Goal: Task Accomplishment & Management: Use online tool/utility

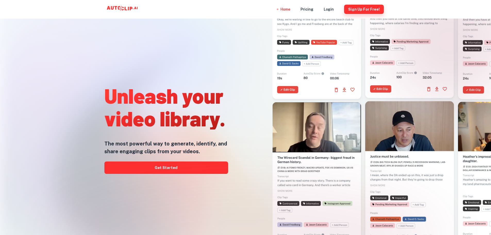
click at [373, 11] on button "Sign Up for free!" at bounding box center [364, 9] width 40 height 9
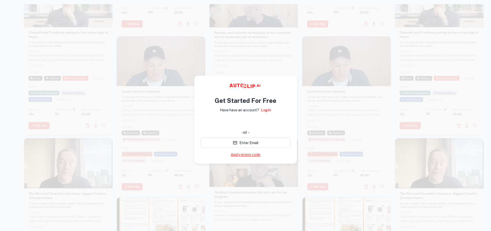
click at [255, 157] on link "Apply promo code" at bounding box center [246, 154] width 30 height 5
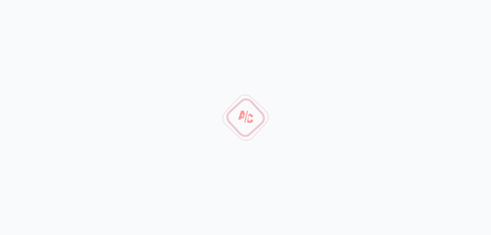
click at [252, 114] on div at bounding box center [245, 117] width 45 height 45
click at [252, 114] on div at bounding box center [245, 117] width 37 height 37
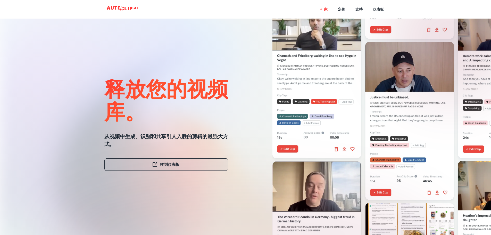
click at [180, 168] on link "Go To Dashboard 转到仪表板" at bounding box center [166, 164] width 124 height 12
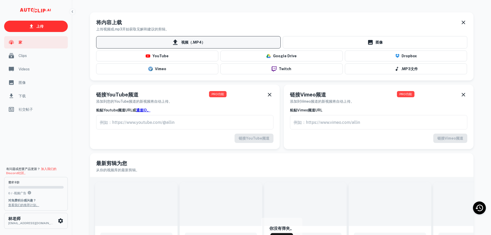
click at [159, 43] on span "Video (.MP4) 视频（.MP4）" at bounding box center [188, 42] width 184 height 12
click at [0, 0] on input "Video (.MP4) 视频（.MP4）" at bounding box center [0, 0] width 0 height 0
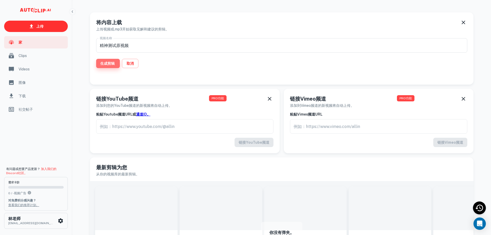
click at [112, 64] on font "生成剪辑" at bounding box center [107, 63] width 14 height 6
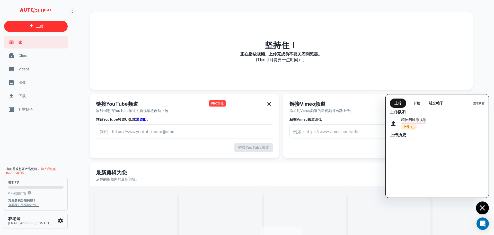
click at [462, 96] on div "Uploads 上传 Downloads 下载 Social Posts 社交帖子 View All 查看所有" at bounding box center [437, 100] width 103 height 13
click at [478, 104] on font "查看所有" at bounding box center [479, 103] width 11 height 3
click at [447, 135] on h6 "Upload History 上传历史" at bounding box center [437, 134] width 95 height 5
click at [453, 130] on div "精神测试原视频 Uploading 上传" at bounding box center [437, 123] width 95 height 17
click at [454, 126] on div "精神测试原视频 Uploading 上传" at bounding box center [437, 123] width 95 height 17
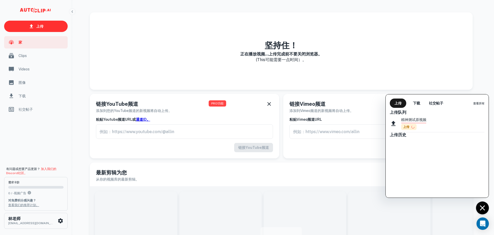
click at [416, 110] on h6 "Upload Queue 上传队列" at bounding box center [437, 112] width 95 height 5
click at [169, 130] on div at bounding box center [247, 117] width 494 height 235
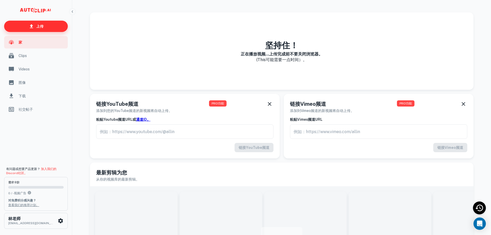
click at [50, 27] on link "Upload 上传" at bounding box center [36, 26] width 64 height 11
click at [45, 29] on link "Upload 上传" at bounding box center [36, 26] width 64 height 11
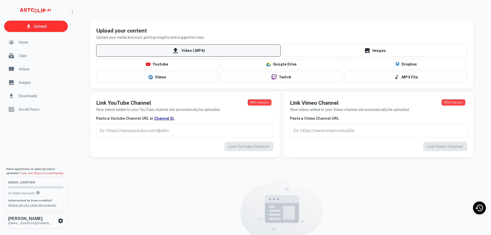
click at [178, 52] on icon at bounding box center [176, 51] width 8 height 8
click at [0, 0] on input "Video (.MP4)" at bounding box center [0, 0] width 0 height 0
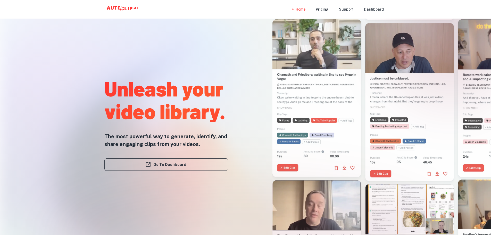
click at [228, 57] on div "Unleash your video library. The most powerful way to generate, identify, and sh…" at bounding box center [166, 127] width 124 height 235
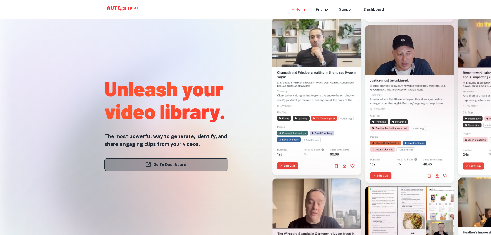
click at [178, 166] on link "Go To Dashboard" at bounding box center [166, 164] width 124 height 12
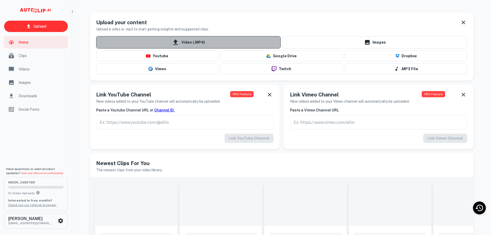
click at [186, 44] on span "Video (.MP4)" at bounding box center [188, 42] width 184 height 12
click at [0, 0] on input "Video (.MP4)" at bounding box center [0, 0] width 0 height 0
